Goal: Use online tool/utility: Utilize a website feature to perform a specific function

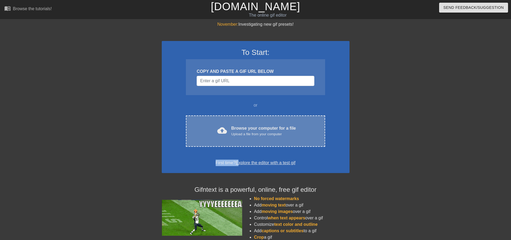
click at [238, 146] on div "To Start: COPY AND PASTE A GIF URL BELOW or cloud_upload Browse your computer f…" at bounding box center [256, 107] width 188 height 132
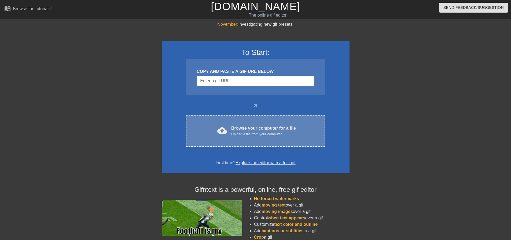
click at [243, 134] on div "Upload a file from your computer" at bounding box center [263, 134] width 65 height 5
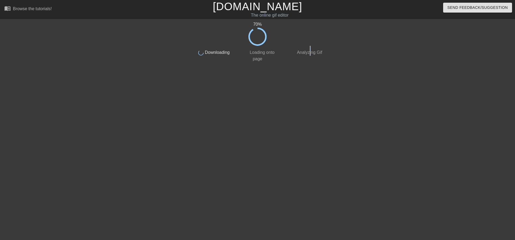
click at [310, 68] on div "70 % done Downloading done Loading onto page done Analyzing Gif" at bounding box center [257, 101] width 135 height 161
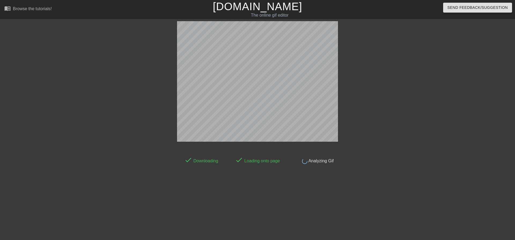
click at [369, 112] on div at bounding box center [384, 101] width 80 height 161
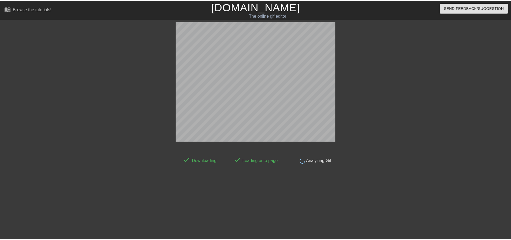
scroll to position [3, 0]
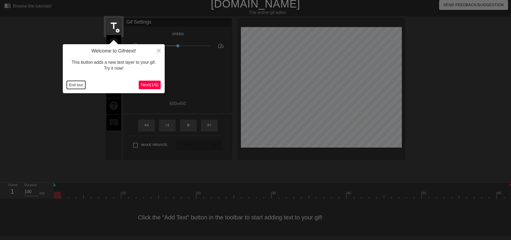
click at [81, 86] on button "End tour" at bounding box center [76, 85] width 18 height 8
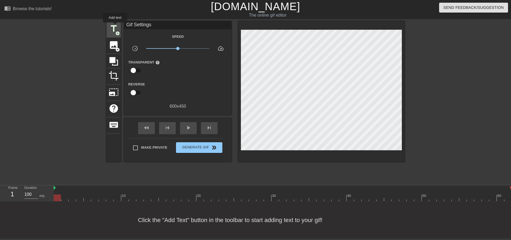
click at [115, 26] on span "title" at bounding box center [114, 29] width 10 height 10
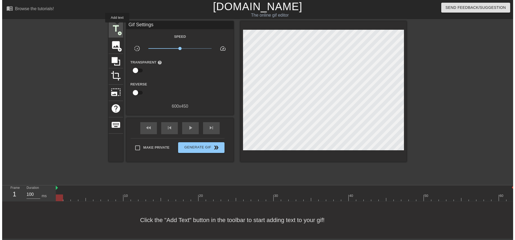
scroll to position [0, 0]
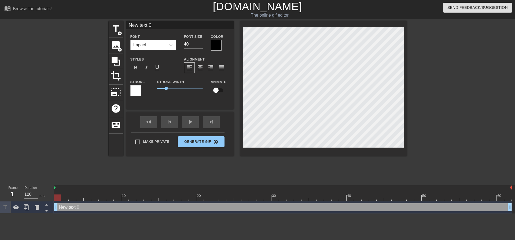
click at [148, 43] on div "Impact" at bounding box center [148, 45] width 35 height 10
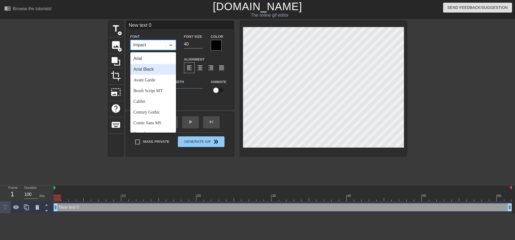
click at [153, 68] on div "Arial Black" at bounding box center [153, 69] width 46 height 11
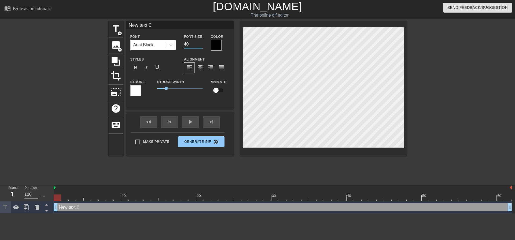
drag, startPoint x: 191, startPoint y: 42, endPoint x: 103, endPoint y: 47, distance: 87.8
click at [108, 51] on div "title add_circle image add_circle crop photo_size_select_large help keyboard Ne…" at bounding box center [257, 101] width 515 height 161
type input "20"
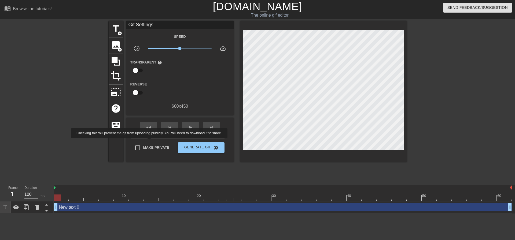
click at [150, 142] on label "Make Private" at bounding box center [151, 147] width 38 height 11
click at [143, 142] on input "Make Private" at bounding box center [137, 147] width 11 height 11
checkbox input "true"
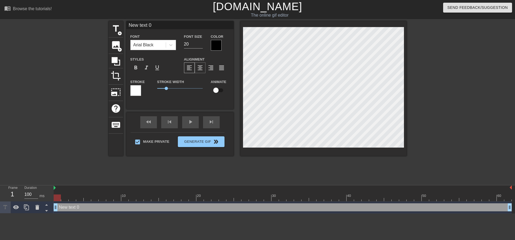
click at [198, 68] on span "format_align_center" at bounding box center [200, 68] width 6 height 6
drag, startPoint x: 60, startPoint y: 196, endPoint x: 241, endPoint y: 87, distance: 211.6
click at [15, 180] on div "menu_book Browse the tutorials! [DOMAIN_NAME] The online gif editor Send Feedba…" at bounding box center [257, 107] width 515 height 214
type input "O"
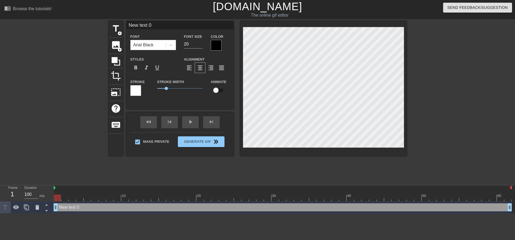
type textarea "O"
type input "Oh"
type textarea "Oh"
type input "Oh"
type textarea "Oh"
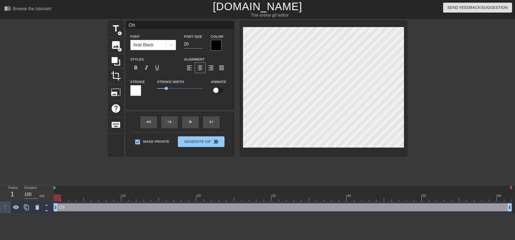
type input "Oh s"
type textarea "Oh s"
type input "Oh sh"
type textarea "Oh sh"
type input "Oh shu"
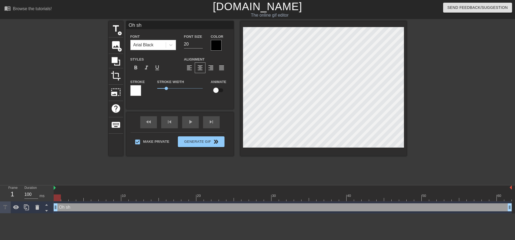
type textarea "Oh shu"
type input "Oh shut"
type textarea "Oh shut"
type input "Oh shut"
type textarea "Oh shut"
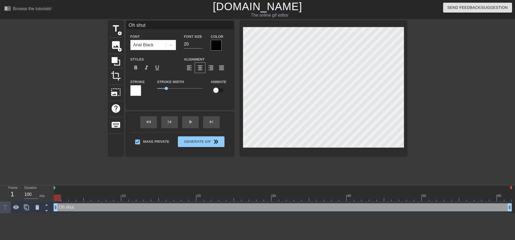
type input "Oh shut t"
type textarea "Oh shut th"
type input "Oh shut the"
type textarea "Oh shut the"
type input "Oh shut the"
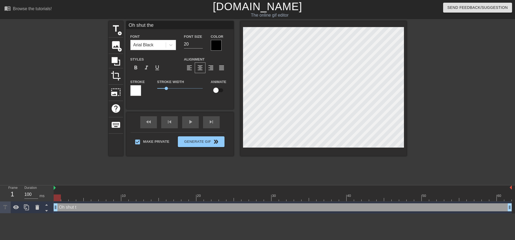
type textarea "Oh shut the"
type input "Oh shut the f"
type textarea "Oh shut the f"
type input "Oh shut the fu"
type textarea "Oh shut the fu"
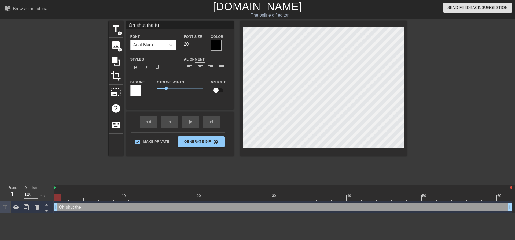
type input "Oh shut the fuc"
type textarea "Oh shut the fuc"
type input "Oh shut the fuck"
type textarea "Oh shut the fuck"
type input "Oh shut the fuck"
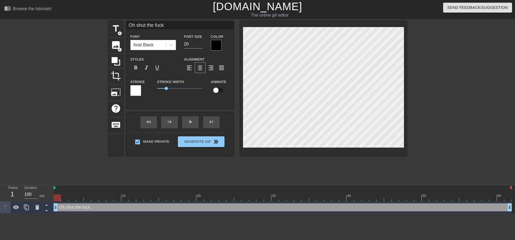
type textarea "Oh shut the fuck"
type input "Oh shut the fuck u"
type textarea "Oh shut the fuck u"
type input "Oh shut the fuck up"
type textarea "Oh shut the fuck up"
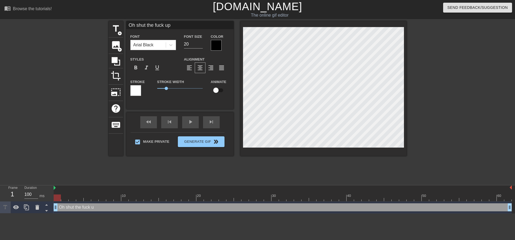
type input "Oh shut the fuck up"
type textarea "Oh shut the fuck up"
type input "Oh shut the fuck up a"
type textarea "Oh shut the fuck up a"
type input "Oh shut the fuck up al"
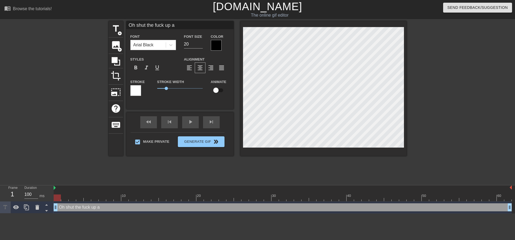
type textarea "Oh shut the fuck up al"
type input "Oh shut the fuck up alr"
type textarea "Oh shut the fuck up alr"
type input "Oh shut the fuck up alre"
type textarea "Oh shut the fuck up alre"
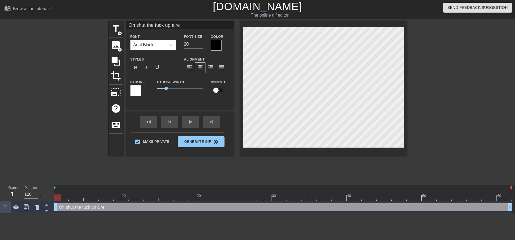
type input "Oh shut the fuck up alrea"
type textarea "Oh shut the fuck up alrea"
type input "Oh shut the fuck up alread"
type textarea "Oh shut the fuck up alread"
type input "Oh shut the fuck up already"
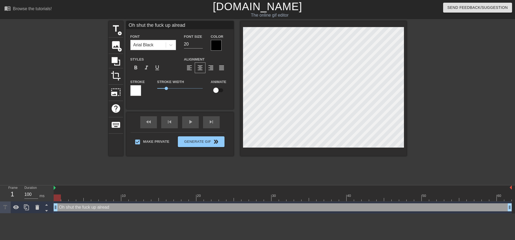
type textarea "Oh shut the fuck up already"
type input "Oh shut the fuck up already."
type textarea "Oh shut the fuck up already."
type input "Oh shut the fuck up already.."
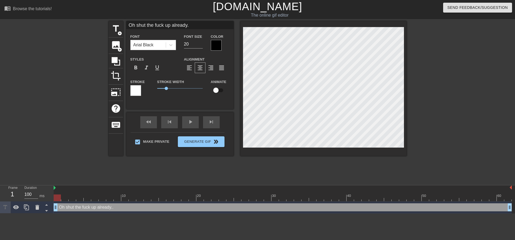
type textarea "Oh shut the fuck up already.."
type input "Oh shut the fuck up already..."
type textarea "Oh shut the fuck up already..."
type input "Oh shut the fuck up already...P"
type textarea "Oh shut the fuck up already...P"
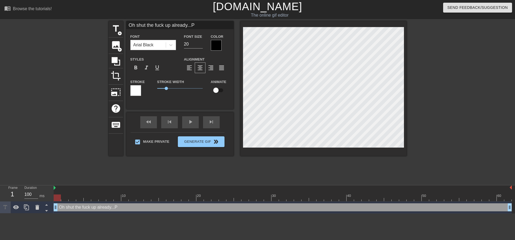
type input "Oh shut the fuck up already...Pr"
type textarea "Oh shut the fuck up already...Pr"
type input "Oh shut the fuck up already...Pre"
type textarea "Oh shut the fuck up already...Pre"
type input "Oh shut the fuck up already...Pret"
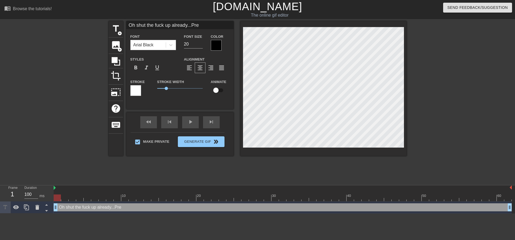
type textarea "Oh shut the fuck up already...Pret"
type input "Oh shut the fuck up already...Prett"
type textarea "Oh shut the fuck up already...Prett"
type input "Oh shut the fuck up already...Pretty"
type textarea "Oh shut the fuck up already...Pretty"
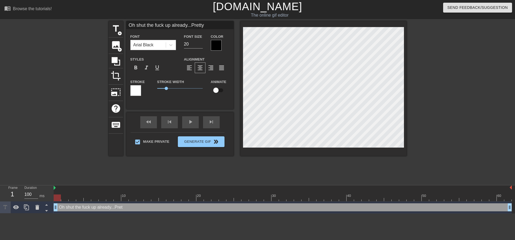
scroll to position [1, 4]
type input "Oh shut the fuck up already...Pretty"
type textarea "Oh shut the fuck up already...Pretty"
type input "Oh shut the fuck up already...Pretty s"
type textarea "Oh shut the fuck up already...Pretty s"
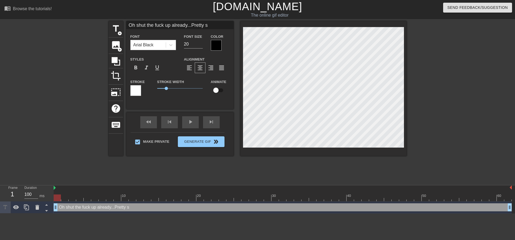
type input "Oh shut the fuck up already...Pretty sp"
type textarea "Oh shut the fuck up already...Pretty sp"
type input "Oh shut the fuck up already...Pretty spp"
type textarea "Oh shut the fuck up already...Pretty spp"
type input "Oh shut the fuck up already...Pretty sppm"
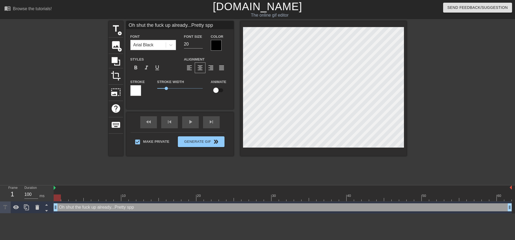
type textarea "Oh shut the fuck up already...Pretty sppm"
type input "Oh shut the fuck up already...Pretty spp"
type textarea "Oh shut the fuck up already...Pretty spp"
type input "Oh shut the fuck up already...Pretty sp"
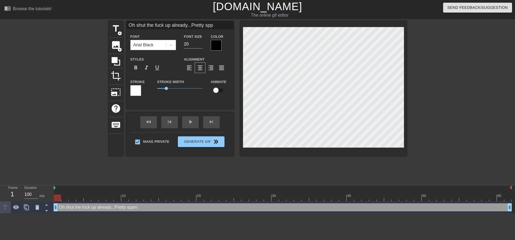
type textarea "Oh shut the fuck up already...Pretty sp"
type input "Oh shut the fuck up already...Pretty s"
type textarea "Oh shut the fuck up already...Pretty s"
type input "Oh shut the fuck up already...Pretty so"
type textarea "Oh shut the fuck up already...Pretty so"
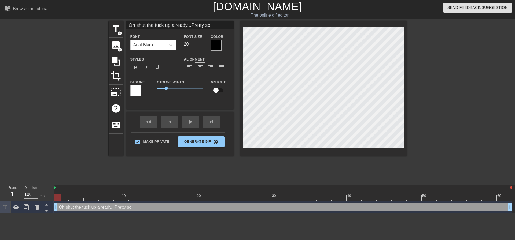
type input "Oh shut the fuck up already...Pretty soo"
type textarea "Oh shut the fuck up already...Pretty soo"
type input "Oh shut the fuck up already...Pretty soon"
type textarea "Oh shut the fuck up already...Pretty soon"
type input "Oh shut the fuck up already...Pretty soon"
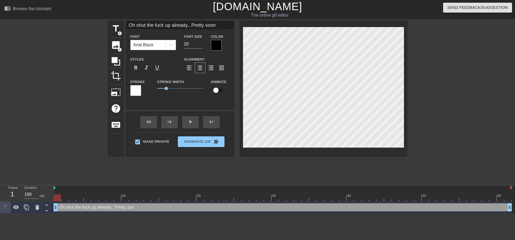
type textarea "Oh shut the fuck up already...Pretty soon"
type input "Oh shut the fuck up already...Pretty soon"
type textarea "Oh shut the fuck up already...Pretty soon y"
type input "Oh shut the fuck up already...Pretty soon yo"
type textarea "Oh shut the fuck up already...Pretty soon yo"
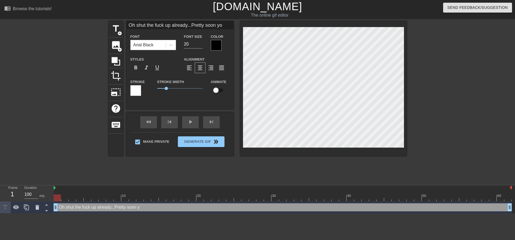
type input "Oh shut the fuck up already...Pretty soon you"
type textarea "Oh shut the fuck up already...Pretty soon you"
type input "Oh shut the fuck up already...Pretty soon your"
type textarea "Oh shut the fuck up already...Pretty soon your"
type input "Oh shut the fuck up already...Pretty soon youre"
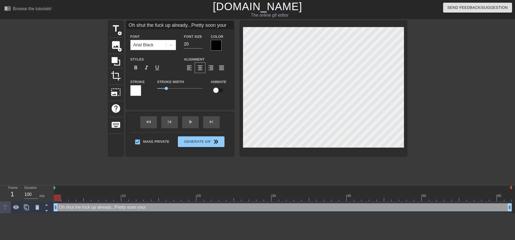
type textarea "Oh shut the fuck up already...Pretty soon youre"
type input "Oh shut the fuck up already...Pretty soon youre"
type textarea "Oh shut the fuck up already...Pretty soon youre"
type input "Oh shut the fuck up already...Pretty soon youre g"
type textarea "Oh shut the fuck up already...Pretty soon youre g"
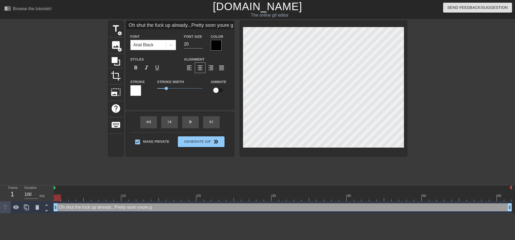
type input "Oh shut the fuck up already...Pretty soon youre go"
type textarea "Oh shut the fuck up already...Pretty soon youre go"
type input "Oh shut the fuck up already...Pretty soon youre goi"
type textarea "Oh shut the fuck up already...Pretty soon youre goi"
type input "Oh shut the fuck up already...Pretty soon youre goig"
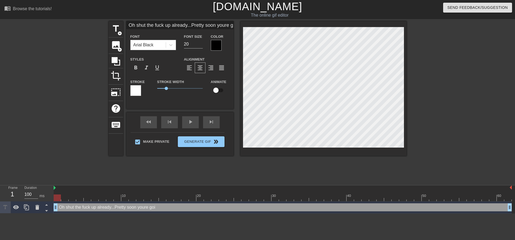
type textarea "Oh shut the fuck up already...Pretty soon youre goig"
type input "Oh shut the fuck up already...Pretty soon youre goign"
type textarea "Oh shut the fuck up already...Pretty soon youre goign"
type input "Oh shut the fuck up already...Pretty soon youre goign t"
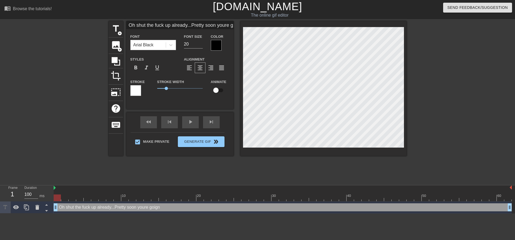
type textarea "Oh shut the fuck up already...Pretty soon youre goign t"
type input "Oh shut the fuck up already...Pretty soon youre goign"
type textarea "Oh shut the fuck up already...Pretty soon youre goign"
type input "Oh shut the fuck up already...Pretty soon youre goign"
type textarea "Oh shut the fuck up already...Pretty soon youre goign"
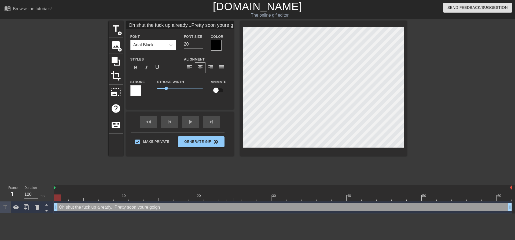
type input "Oh shut the fuck up already...Pretty soon youre goig"
type textarea "Oh shut the fuck up already...Pretty soon youre goig"
type input "Oh shut the fuck up already...Pretty soon youre goi"
type textarea "Oh shut the fuck up already...Pretty soon youre goi"
type input "Oh shut the fuck up already...Pretty soon youre goin"
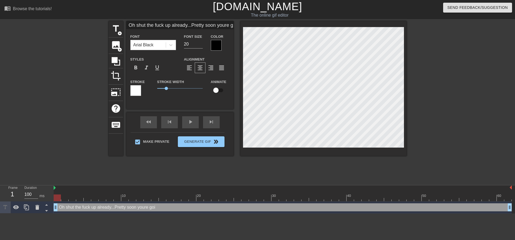
type textarea "Oh shut the fuck up already...Pretty soon youre goin"
type input "Oh shut the fuck up already...Pretty soon youre going"
type textarea "Oh shut the fuck up already...Pretty soon youre going"
type input "Oh shut the fuck up already...Pretty soon youre going"
type textarea "Oh shut the fuck up already...Pretty soon youre going"
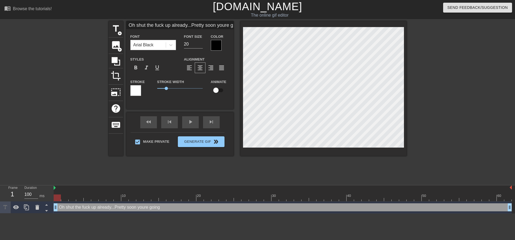
type input "Oh shut the fuck up already...Pretty soon youre going t"
type textarea "Oh shut the fuck up already...Pretty soon youre going to"
type input "Oh shut the fuck up already...Pretty soon youre going to"
type textarea "Oh shut the fuck up already...Pretty soon youre going to"
type input "Oh shut the fuck up already...Pretty soon youre going to b"
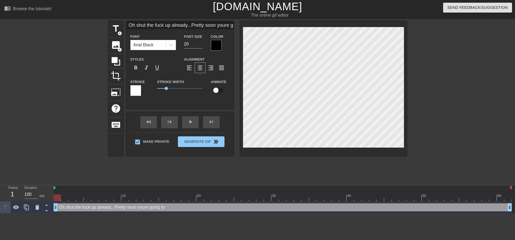
type textarea "Oh shut the fuck up already...Pretty soon youre going to be"
type input "Oh shut the fuck up already...Pretty soon youre going to be"
type textarea "Oh shut the fuck up already...Pretty soon youre going to be a"
type input "Oh shut the fuck up already...Pretty soon youre going to be ad"
type textarea "Oh shut the fuck up already...Pretty soon youre going to be ad"
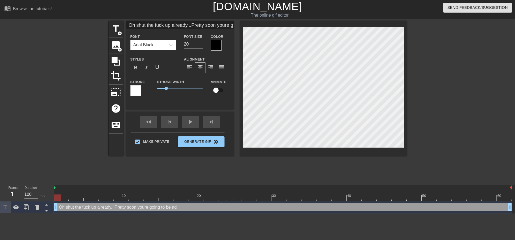
type input "Oh shut the fuck up already...Pretty soon youre going to be add"
type textarea "Oh shut the fuck up already...Pretty soon youre going to be addi"
type input "Oh shut the fuck up already...Pretty soon youre going to be addiv"
type textarea "Oh shut the fuck up already...Pretty soon youre going to be addiv"
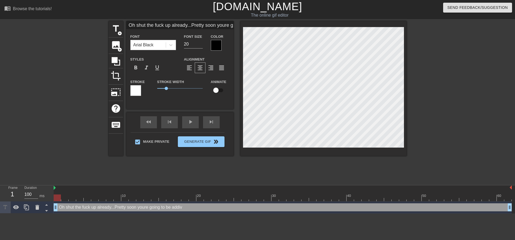
type input "Oh shut the fuck up already...Pretty soon youre going to be addi"
type textarea "Oh shut the fuck up already...Pretty soon youre going to be addi"
type input "Oh shut the fuck up already...Pretty soon youre going to be addic"
type textarea "Oh shut the fuck up already...Pretty soon youre going to be addic"
type input "Oh shut the fuck up already...Pretty soon youre going to be addict"
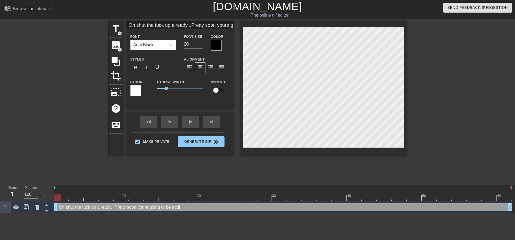
type textarea "Oh shut the fuck up already...Pretty soon youre going to be addict"
type input "Oh shut the fuck up already...Pretty soon youre going to be addicte"
type textarea "Oh shut the fuck up already...Pretty soon youre going to be addicte"
type input "Oh shut the fuck up already...Pretty soon youre going to be addicted"
type textarea "Oh shut the fuck up already...Pretty soon youre going to be addicted"
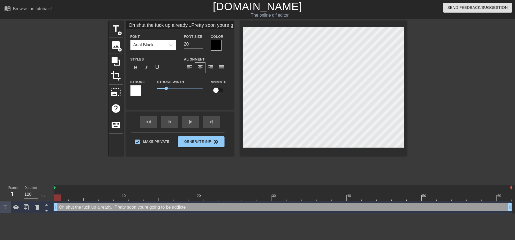
type input "Oh shut the fuck up already...Pretty soon youre going to be addicted"
type textarea "Oh shut the fuck up already...Pretty soon youre going to be addicted"
type input "Oh shut the fuck up already...Pretty soon youre going to be addicted t"
type textarea "Oh shut the fuck up already...Pretty soon youre going to be addicted t"
type input "Oh shut the fuck up already...Pretty soon youre going to be addicted to"
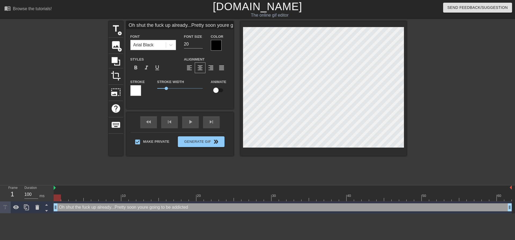
type textarea "Oh shut the fuck up already...Pretty soon youre going to be addicted to"
type input "Oh shut the fuck up already...Pretty soon youre going to be addicted to"
type textarea "Oh shut the fuck up already...Pretty soon youre going to be addicted to"
type input "Oh shut the fuck up already...Pretty soon youre going to be addicted to h"
type textarea "Oh shut the fuck up already...Pretty soon youre going to be addicted to h"
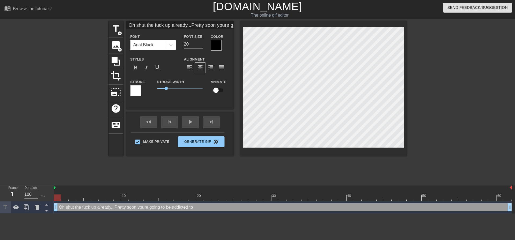
type input "Oh shut the fuck up already...Pretty soon youre going to be addicted to ha"
type textarea "Oh shut the fuck up already...Pretty soon youre going to be addicted to hav"
type input "Oh shut the fuck up already...Pretty soon youre going to be addicted to havi"
type textarea "Oh shut the fuck up already...Pretty soon youre going to be addicted to havi"
type input "Oh shut the fuck up already...Pretty soon youre going to be addicted to havin"
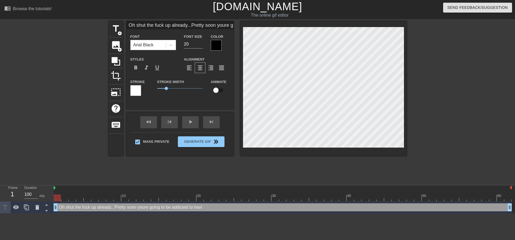
type textarea "Oh shut the fuck up already...Pretty soon youre going to be addicted to havin"
type input "Oh shut the fuck up already...Pretty soon youre going to be addicted to having"
type textarea "Oh shut the fuck up already...Pretty soon youre going to be addicted to having"
type input "Oh shut the fuck up already...Pretty soon youre going to be addicted to having"
type textarea "Oh shut the fuck up already...Pretty soon youre going to be addicted to having"
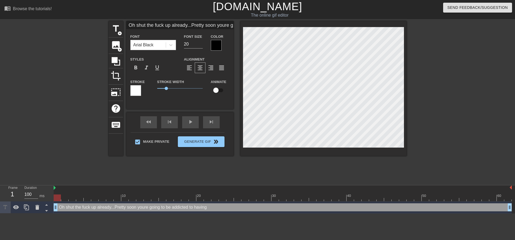
type input "Oh shut the fuck up already...Pretty soon youre going to be addicted to having y"
type textarea "Oh shut the fuck up already...Pretty soon youre going to be addicted to having y"
type input "Oh shut the fuck up already...Pretty soon youre going to be addicted to having …"
type textarea "Oh shut the fuck up already...Pretty soon youre going to be addicted to having …"
type input "Oh shut the fuck up already...Pretty soon youre going to be addicted to having …"
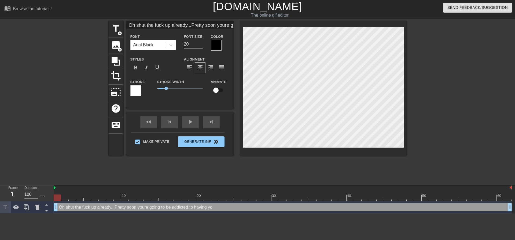
type textarea "Oh shut the fuck up already...Pretty soon youre going to be addicted to having …"
type input "Oh shut the fuck up already...Pretty soon youre going to be addicted to having …"
type textarea "Oh shut the fuck up already...Pretty soon youre going to be addicted to having …"
type input "Oh shut the fuck up already...Pretty soon youre going to be addicted to having …"
type textarea "Oh shut the fuck up already...Pretty soon youre going to be addicted to having …"
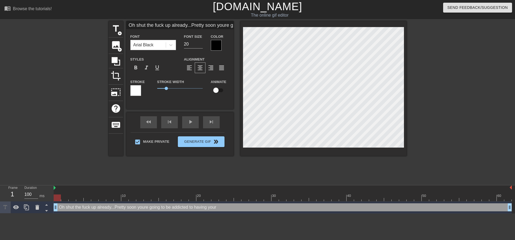
type input "Oh shut the fuck up already...Pretty soon youre going to be addicted to having …"
type textarea "Oh shut the fuck up already...Pretty soon youre going to be addicted to having …"
type input "Oh shut the fuck up already...Pretty soon youre going to be addicted to having …"
type textarea "Oh shut the fuck up already...Pretty soon youre going to be addicted to having …"
type input "Oh shut the fuck up already...Pretty soon youre going to be addicted to having …"
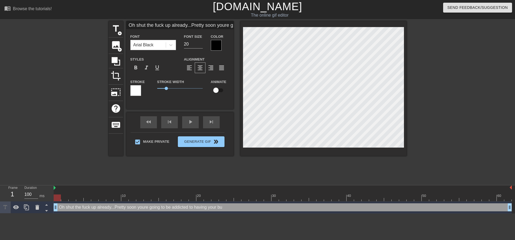
type textarea "Oh shut the fuck up already...Pretty soon youre going to be addicted to having …"
type input "Oh shut the fuck up already...Pretty soon youre going to be addicted to having …"
type textarea "Oh shut the fuck up already...Pretty soon youre going to be addicted to having …"
type input "Oh shut the fuck up already...Pretty soon youre going to be addicted to having …"
type textarea "Oh shut the fuck up already...Pretty soon youre going to be addicted to having …"
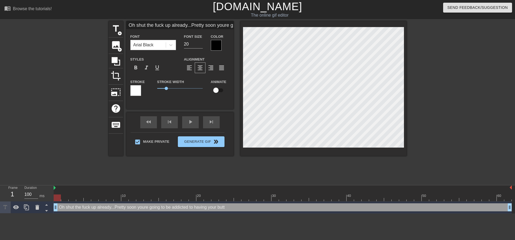
scroll to position [1, 1]
type input "Oh shut the fuck up already...Pretty soon youre going to be addicted to having …"
type textarea "Oh shut the fuck up already...Pretty soon youre going to be addicted to having …"
drag, startPoint x: 436, startPoint y: 96, endPoint x: 415, endPoint y: 104, distance: 22.2
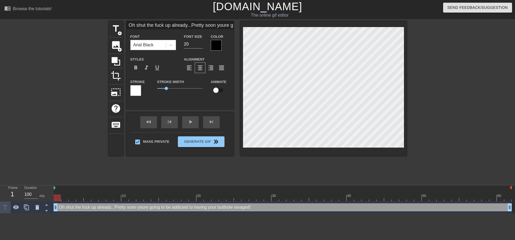
click at [435, 96] on div at bounding box center [453, 101] width 80 height 161
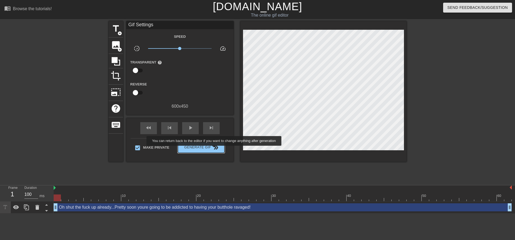
click at [215, 148] on span "double_arrow" at bounding box center [216, 147] width 6 height 6
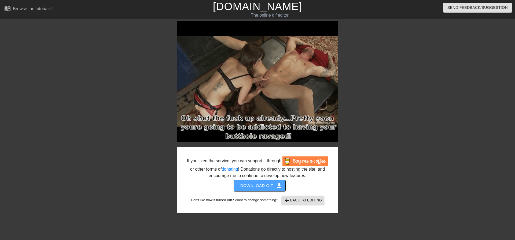
click at [273, 185] on span "Download gif get_app" at bounding box center [259, 185] width 39 height 7
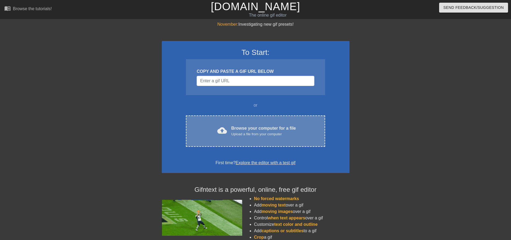
click at [267, 135] on div "Upload a file from your computer" at bounding box center [263, 134] width 65 height 5
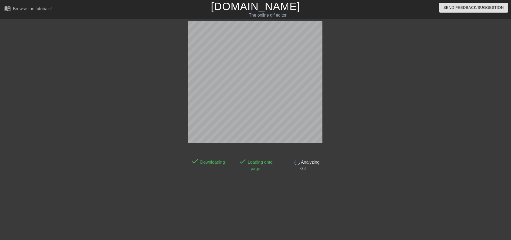
scroll to position [3, 0]
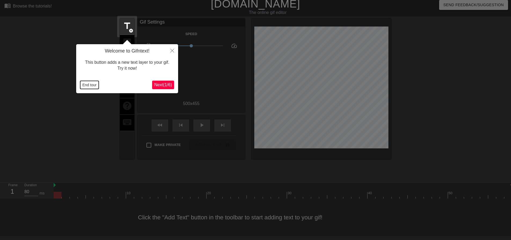
click at [92, 88] on button "End tour" at bounding box center [89, 85] width 18 height 8
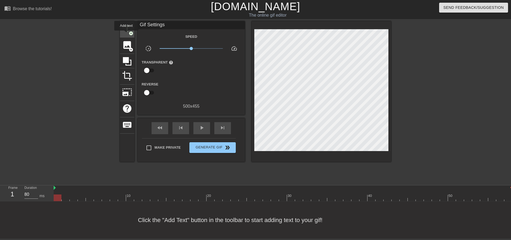
click at [125, 30] on span "title" at bounding box center [127, 29] width 10 height 10
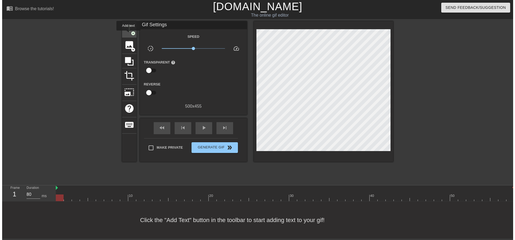
scroll to position [0, 0]
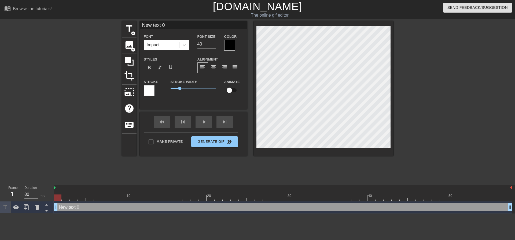
click at [171, 48] on div "Impact" at bounding box center [161, 45] width 35 height 10
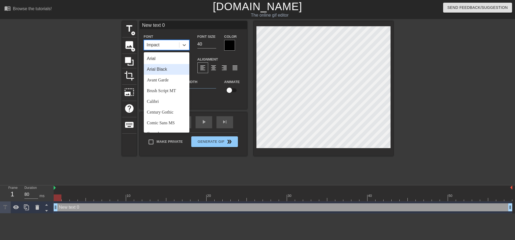
drag, startPoint x: 170, startPoint y: 68, endPoint x: 187, endPoint y: 57, distance: 20.1
click at [170, 68] on div "Arial Black" at bounding box center [167, 69] width 46 height 11
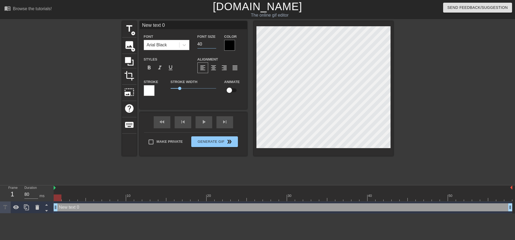
drag, startPoint x: 206, startPoint y: 46, endPoint x: 176, endPoint y: 36, distance: 32.0
click at [179, 39] on div "Font Arial Black Font Size 40 Color" at bounding box center [193, 41] width 107 height 17
type input "20"
click at [208, 68] on div "format_align_left format_align_center format_align_right format_align_justify" at bounding box center [220, 67] width 46 height 11
click at [211, 69] on span "format_align_center" at bounding box center [213, 68] width 6 height 6
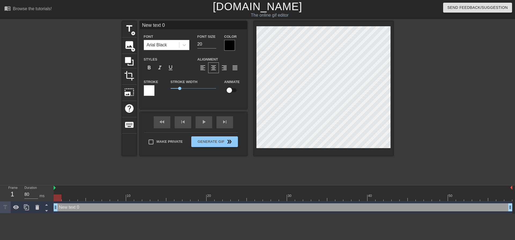
click at [155, 142] on input "Make Private" at bounding box center [150, 141] width 11 height 11
checkbox input "true"
type input "A"
type textarea "A"
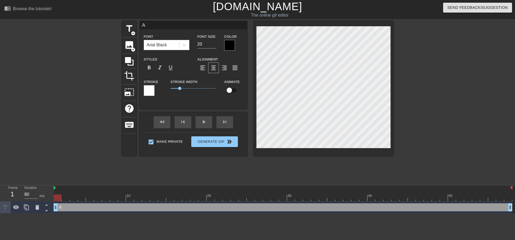
type input "AW"
type textarea "AW"
type input "AWE"
type textarea "AWE"
type input "AWE"
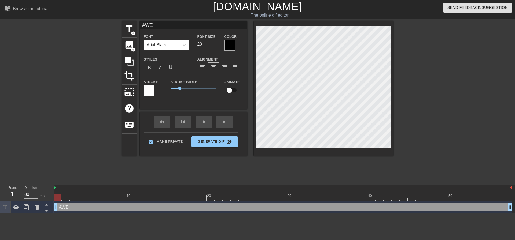
type textarea "AWE"
type input "AWE s"
type textarea "AWE s"
type input "AWE sc"
type textarea "AWE sc"
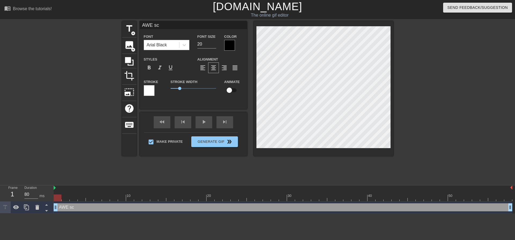
type input "AWE scr"
type textarea "AWE scr"
type input "AWE scre"
type textarea "AWE scre"
type input "AWE screa"
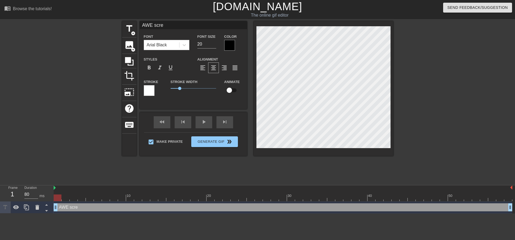
type textarea "AWE screa"
type input "AWE scream"
type textarea "AWE scream"
type input "AWE scream"
type textarea "AWE scream"
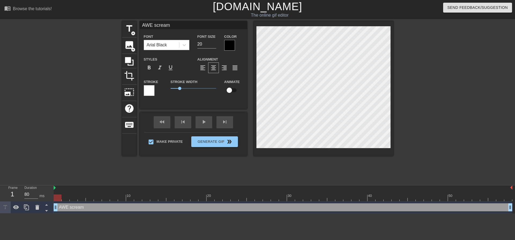
type input "AWE scream a"
type textarea "AWE scream a"
type input "AWE scream al"
type textarea "AWE scream al"
type input "AWE scream all"
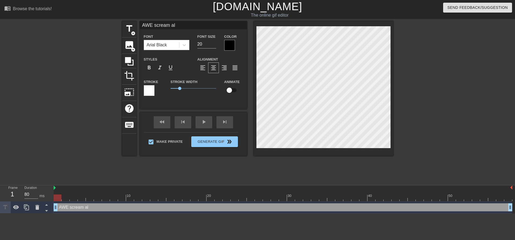
type textarea "AWE scream all"
type input "AWE scream all"
type textarea "AWE scream all"
type input "AWE scream all y"
type textarea "AWE scream all y"
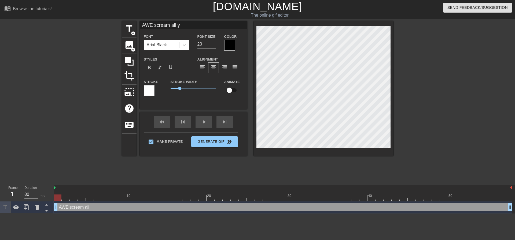
type input "AWE scream all yo"
type textarea "AWE scream all yo"
type input "AWE scream all you"
type textarea "AWE scream all you"
type input "AWE scream all you"
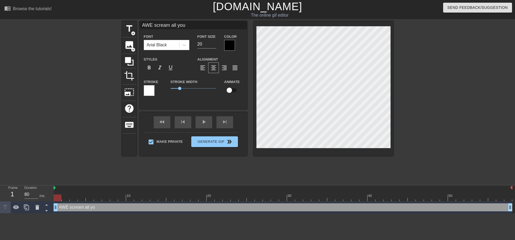
type textarea "AWE scream all you"
type input "AWE scream all you w"
type textarea "AWE scream all you w"
type input "AWE scream all you wa"
type textarea "AWE scream all you wa"
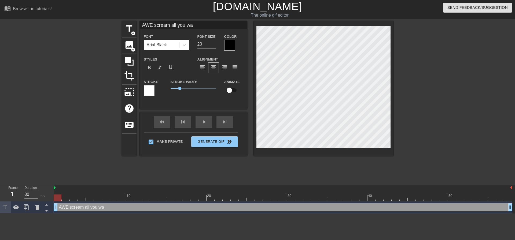
type input "AWE scream all you wan"
type textarea "AWE scream all you wan"
type input "AWE scream all you want"
type textarea "AWE scream all you want"
type input "AWE scream all you want"
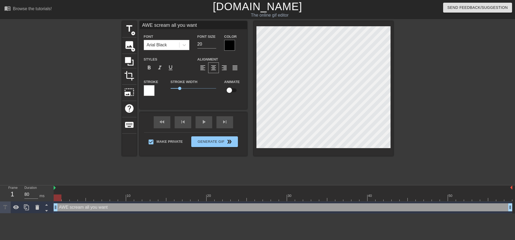
type textarea "AWE scream all you want"
type input "AWE scream all you want b"
type textarea "AWE scream all you want b"
type input "AWE scream all you want bi"
type textarea "AWE scream all you want bi"
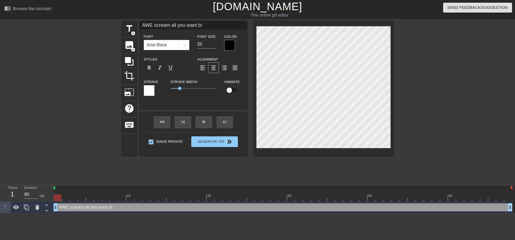
type input "AWE scream all you want bit"
type textarea "AWE scream all you want bit"
type input "AWE scream all you want bitc"
type textarea "AWE scream all you want bitc"
type input "AWE scream all you want bitch"
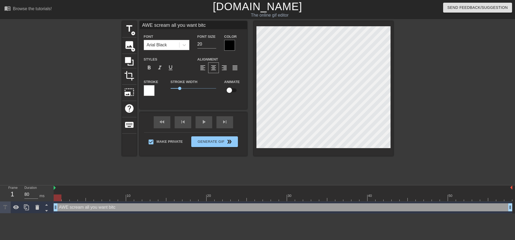
type textarea "AWE scream all you want bitch"
type input "AWE scream all you want bitch"
type textarea "AWE scream all you want bitch"
type input "AWE scream all you want bitch b"
type textarea "AWE scream all you want bitch b"
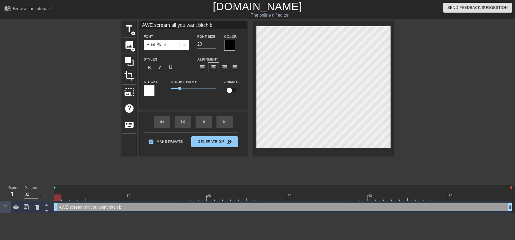
type input "AWE scream all you want bitch bo"
type textarea "AWE scream all you want bitch bo"
type input "AWE scream all you want bitch boy"
type textarea "AWE scream all you want bitch boy"
type input "AWE scream all you want bitch boy!"
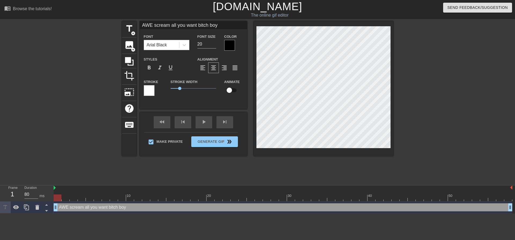
type textarea "AWE scream all you want bitch boy!"
type input "AWE scream all you want bitch boy!"
type textarea "AWE scream all you want bitch boy!"
type input "AWE scream all you want bitch boy!"
type textarea "AWE scream all you want bitch boy!"
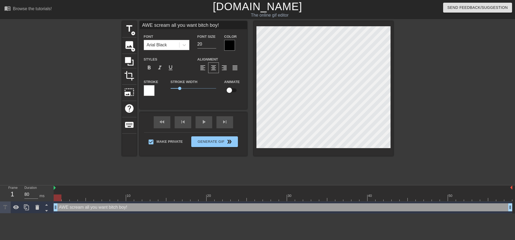
scroll to position [1, 1]
type input "AWE scream all you want bitch boy!"
type textarea "AWE scream all you want bitch boy!"
type input "AWE scream all you want bitch boy!"
type textarea "AWE scream all you want bitch boy!"
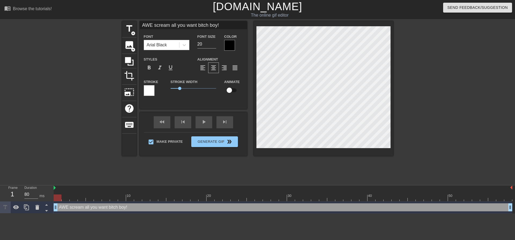
type input "AWE scream all you want bitch boy!"
type textarea "AWE scream all you want bitch boy!"
type input "AWE scream all you want bitch boy!"
type textarea "AWE scream all you want bitch boy!"
type input "AWE scream all you want bitch boy!"
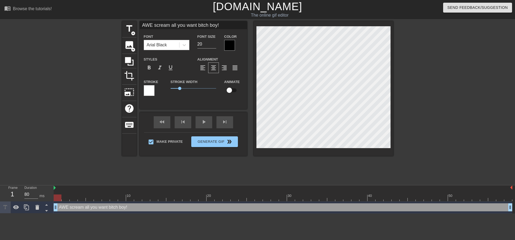
type textarea "AWE scream all you want bitch boy!"
type input "AWE scream all you want bitch boy!"
type textarea "AWE scream all you want bitch boy!"
type input "AWE scream all you want bitch boy!"
type textarea "AWE scream all you want bitch boy!"
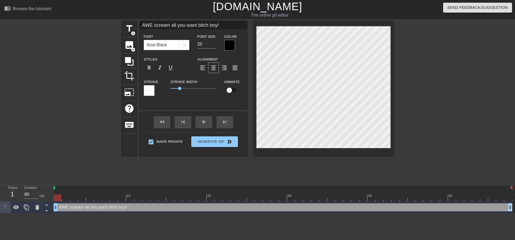
type input "AWE scream all you want bitch boy!"
type textarea "AWE scream all you want bitch boy!"
type input "AWE scream all you want bitch boy!"
type textarea "AWE scream all you want bitch boy!"
type input "AWE scream all you want bitch boy!"
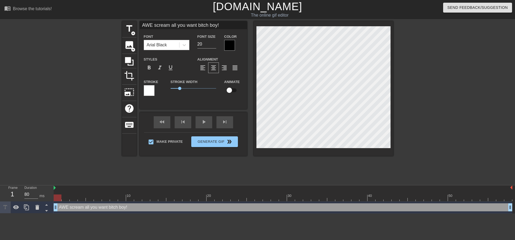
type textarea "AWE scream all you want bitch boy!"
type input "AWE scream all you want bitch boy!"
type textarea "AWE scream all you want bitch boy!"
type input "AWE scream all you want bitch boy!"
type textarea "AWE scream all you want bitch boy!"
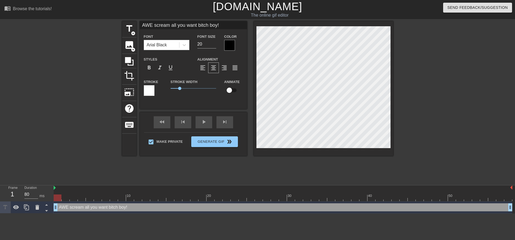
scroll to position [5, 1]
type input "AWE scream all you want bitch boy!I"
type textarea "AWE scream all you want bitch boy! I"
type input "AWE scream all you want bitch boy!I"
type textarea "AWE scream all you want bitch boy! I"
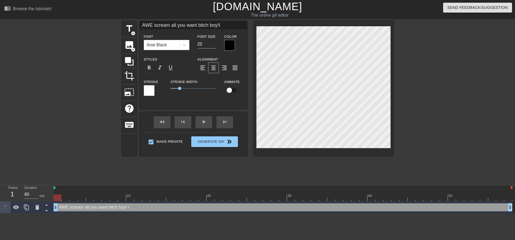
type input "AWE scream all you want bitch boy!I w"
type textarea "AWE scream all you want bitch boy! I w"
type input "AWE scream all you want bitch boy!I wa"
type textarea "AWE scream all you want bitch boy! I wa"
type input "AWE scream all you want bitch boy!I wan"
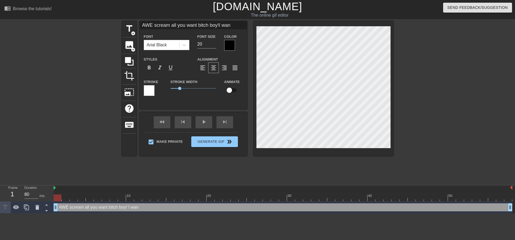
type textarea "AWE scream all you want bitch boy! I want"
type input "AWE scream all you want bitch boy!I want"
type textarea "AWE scream all you want bitch boy! I want"
type input "AWE scream all you want bitch boy!I want t"
type textarea "AWE scream all you want bitch boy! I want t"
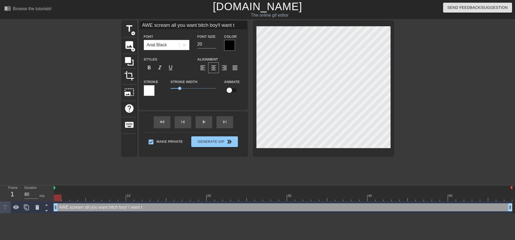
type input "AWE scream all you want bitch boy!I want to"
type textarea "AWE scream all you want bitch boy! I want to"
type input "AWE scream all you want bitch boy!I want to"
type textarea "AWE scream all you want bitch boy! I want to"
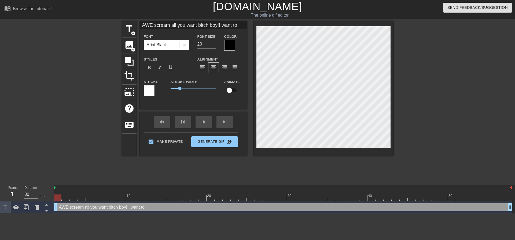
type input "AWE scream all you want bitch boy!I want to"
type textarea "AWE scream all you want bitch boy! I want to"
type input "AWE scream all you want bitch boy!I want t"
type textarea "AWE scream all you want bitch boy! I want t"
type input "AWE scream all you want bitch boy!I want"
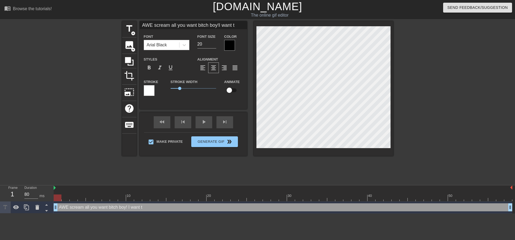
type textarea "AWE scream all you want bitch boy! I want"
type input "AWE scream all you want bitch boy!I want"
type textarea "AWE scream all you want bitch boy! I want"
type input "AWE scream all you want bitch boy!I wan"
type textarea "AWE scream all you want bitch boy! I wan"
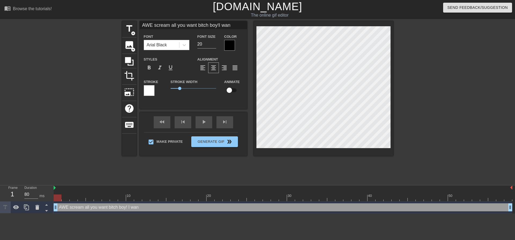
type input "AWE scream all you want bitch boy!I want"
type textarea "AWE scream all you want bitch boy! I want"
type input "AWE scream all you want bitch boy!I want"
type textarea "AWE scream all you want bitch boy! I want"
type input "AWE scream all you want bitch boy!I want y"
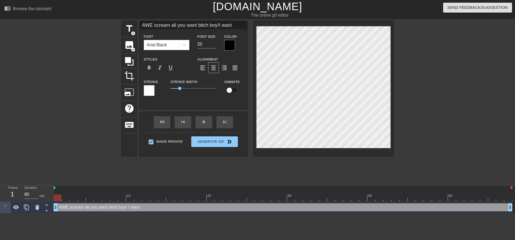
type textarea "AWE scream all you want bitch boy! I want y"
type input "AWE scream all you want bitch boy!I want yo"
type textarea "AWE scream all you want bitch boy! I want yo"
type input "AWE scream all you want bitch boy!I want you"
type textarea "AWE scream all you want bitch boy! I want you"
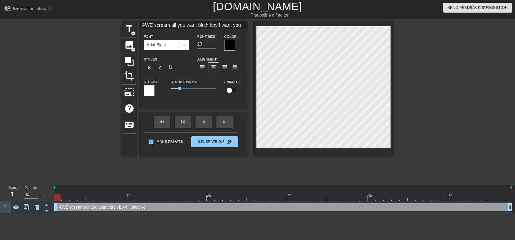
type input "AWE scream all you want bitch boy!I want you"
type textarea "AWE scream all you want bitch boy! I want you"
type input "AWE scream all you want bitch boy!I want you t"
type textarea "AWE scream all you want bitch boy! I want you t"
type input "AWE scream all you want bitch boy!I want you to"
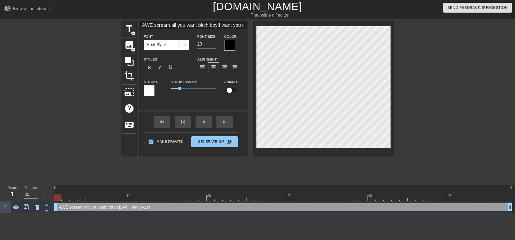
type textarea "AWE scream all you want bitch boy! I want you to"
type input "AWE scream all you want bitch boy!I want you to"
type textarea "AWE scream all you want bitch boy! I want you to"
type input "AWE scream all you want bitch boy!I want you to b"
type textarea "AWE scream all you want bitch boy! I want you to b"
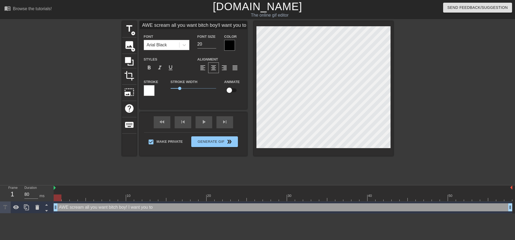
type input "AWE scream all you want bitch boy!I want you to be"
type textarea "AWE scream all you want bitch boy! I want you to be"
type input "AWE scream all you want bitch boy!I want you to be"
type textarea "AWE scream all you want bitch boy! I want you to be"
type input "AWE scream all you want bitch boy!I want you to be r"
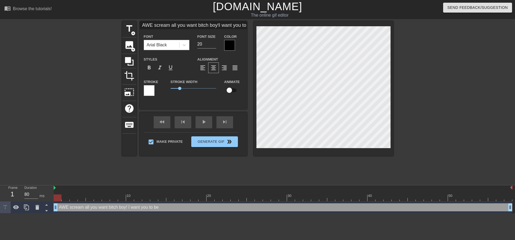
type textarea "AWE scream all you want bitch boy! I want you to be r"
type input "AWE scream all you want bitch boy!I want you to be re"
type textarea "AWE scream all you want bitch boy! I want you to be re"
type input "AWE scream all you want bitch boy!I want you to be rea"
type textarea "AWE scream all you want bitch boy! I want you to be rea"
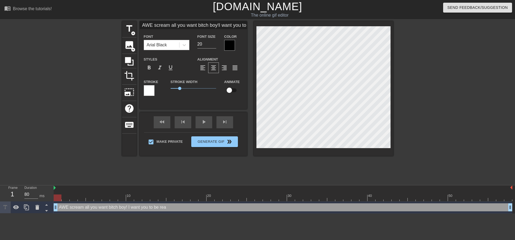
type input "AWE scream all you want bitch boy!I want you to be read"
type textarea "AWE scream all you want bitch boy! I want you to be read"
type input "AWE scream all you want bitch boy!I want you to be ready"
type textarea "AWE scream all you want bitch boy! I want you to be ready"
type input "AWE scream all you want bitch boy!I want you to be ready"
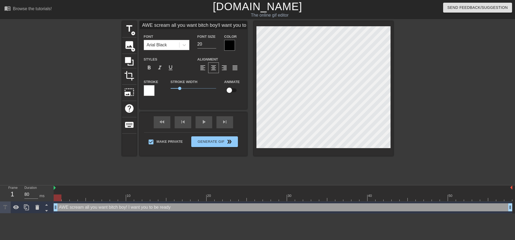
type textarea "AWE scream all you want bitch boy! I want you to be ready"
type input "AWE scream all you want bitch boy!I want you to be ready t"
type textarea "AWE scream all you want bitch boy! I want you to be ready to"
type input "AWE scream all you want bitch boy!I want you to be ready to"
type textarea "AWE scream all you want bitch boy! I want you to be ready to"
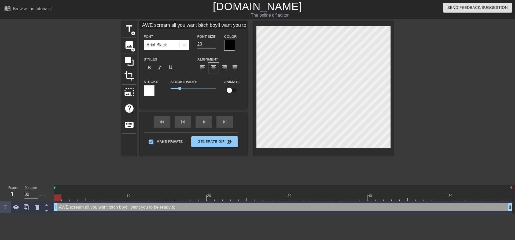
type input "AWE scream all you want bitch boy!I want you to be ready to b"
type textarea "AWE scream all you want bitch boy! I want you to be ready to b"
type input "AWE scream all you want bitch boy!I want you to be ready to bu"
type textarea "AWE scream all you want bitch boy! I want you to be ready to bu"
type input "AWE scream all you want bitch boy!I want you to be ready to bur"
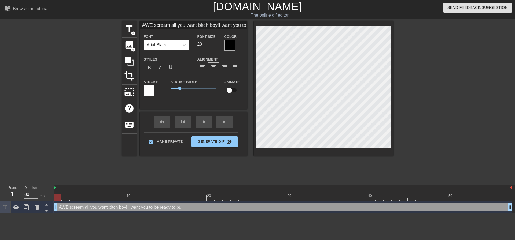
type textarea "AWE scream all you want bitch boy! I want you to be ready to bur"
type input "AWE scream all you want bitch boy!I want you to be ready to burs"
type textarea "AWE scream all you want bitch boy! I want you to be ready to burs"
type input "AWE scream all you want bitch boy!I want you to be ready to burst"
type textarea "AWE scream all you want bitch boy! I want you to be ready to burst"
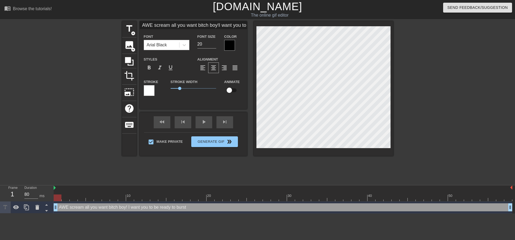
type input "AWE scream all you want bitch boy!I want you to be ready to burst"
type textarea "AWE scream all you want bitch boy! I want you to be ready to burst"
type input "AWE scream all you want bitch boy!I want you to be ready to burst f"
type textarea "AWE scream all you want bitch boy! I want you to be ready to burst f"
type input "AWE scream all you want bitch boy!I want you to be ready to burst fr"
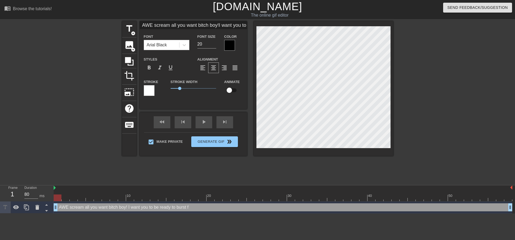
type textarea "AWE scream all you want bitch boy! I want you to be ready to burst fr"
type input "AWE scream all you want bitch boy!I want you to be ready to burst fro"
type textarea "AWE scream all you want bitch boy! I want you to be ready to burst fro"
type input "AWE scream all you want bitch boy!I want you to be ready to burst from"
type textarea "AWE scream all you want bitch boy! I want you to be ready to burst from"
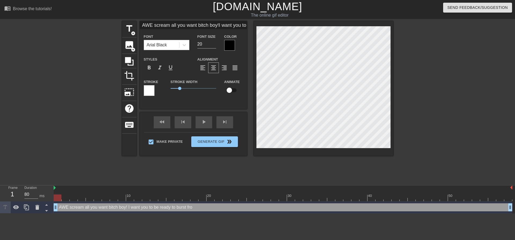
scroll to position [5, 5]
type input "AWE scream all you want bitch boy!I want you to be ready to burst from"
type textarea "AWE scream all you want bitch boy! I want you to be ready to burst from"
type input "AWE scream all you want bitch boy!I want you to be ready to burst from t"
type textarea "AWE scream all you want bitch boy! I want you to be ready to burst from t"
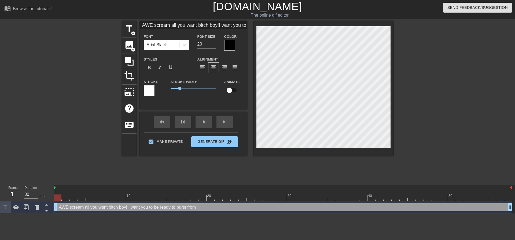
type input "AWE scream all you want bitch boy!I want you to be ready to burst from th"
type textarea "AWE scream all you want bitch boy! I want you to be ready to burst from th"
type input "AWE scream all you want bitch boy!I want you to be ready to burst from the"
type textarea "AWE scream all you want bitch boy! I want you to be ready to burst from the"
type input "AWE scream all you want bitch boy!I want you to be ready to burst from the s"
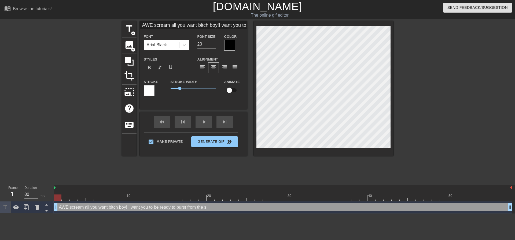
type textarea "AWE scream all you want bitch boy! I want you to be ready to burst from the s"
type input "AWE scream all you want bitch boy!I want you to be ready to burst from the sm"
type textarea "AWE scream all you want bitch boy! I want you to be ready to burst from the sm"
type input "AWE scream all you want bitch boy!I want you to be ready to burst from the sme"
type textarea "AWE scream all you want bitch boy! I want you to be ready to burst from the sme"
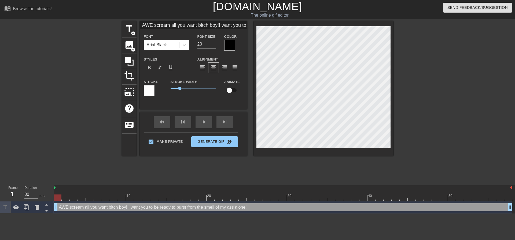
scroll to position [6, 3]
click at [400, 69] on div "title add_circle image add_circle crop photo_size_select_large help keyboard AW…" at bounding box center [257, 101] width 515 height 161
click at [384, 154] on div at bounding box center [323, 88] width 139 height 135
click at [389, 148] on div at bounding box center [323, 88] width 139 height 135
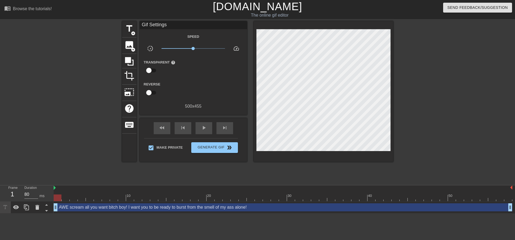
click at [422, 127] on div at bounding box center [439, 101] width 80 height 161
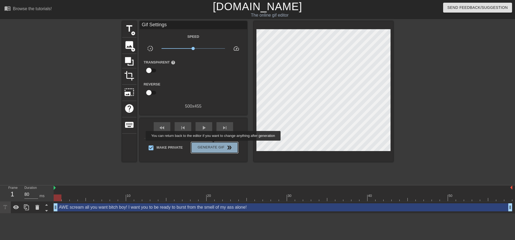
click at [214, 144] on span "Generate Gif double_arrow" at bounding box center [214, 147] width 42 height 6
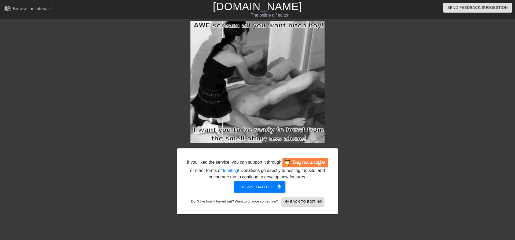
click at [379, 145] on div at bounding box center [384, 101] width 80 height 161
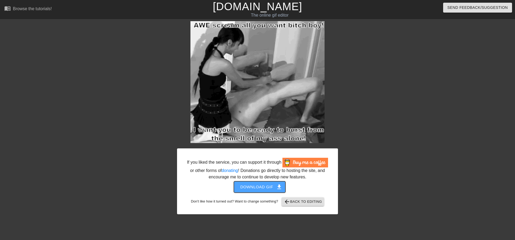
click at [273, 185] on span "Download gif get_app" at bounding box center [259, 187] width 39 height 7
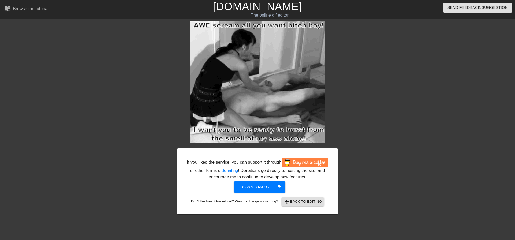
click at [376, 142] on div at bounding box center [384, 101] width 80 height 161
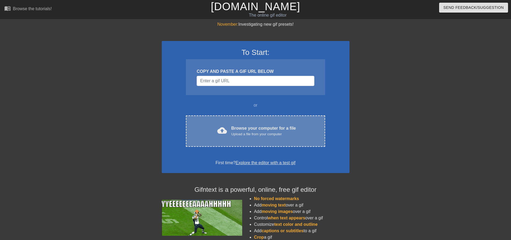
click at [263, 122] on div "cloud_upload Browse your computer for a file Upload a file from your computer C…" at bounding box center [255, 131] width 139 height 31
